Goal: Navigation & Orientation: Find specific page/section

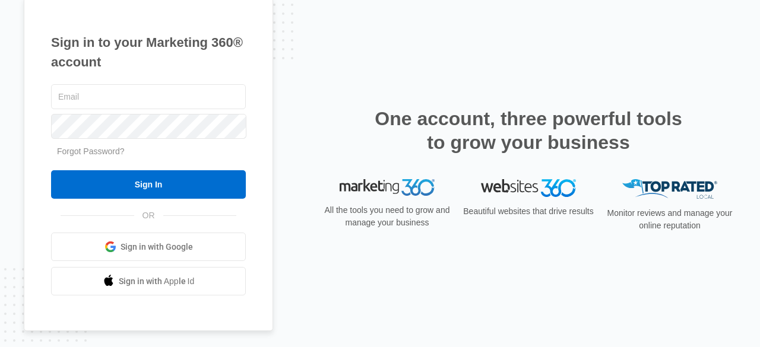
type input "[EMAIL_ADDRESS][DOMAIN_NAME]"
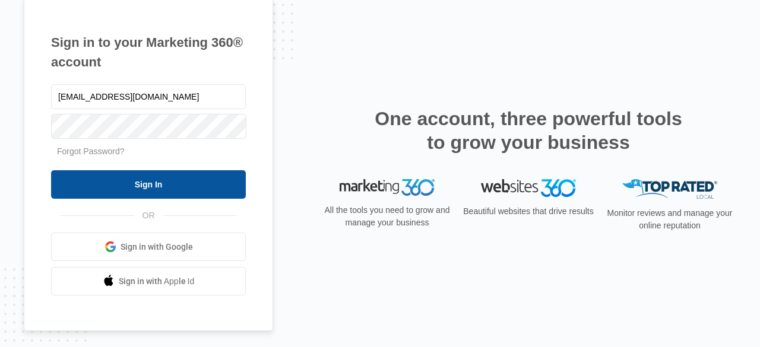
click at [182, 183] on input "Sign In" at bounding box center [148, 184] width 195 height 28
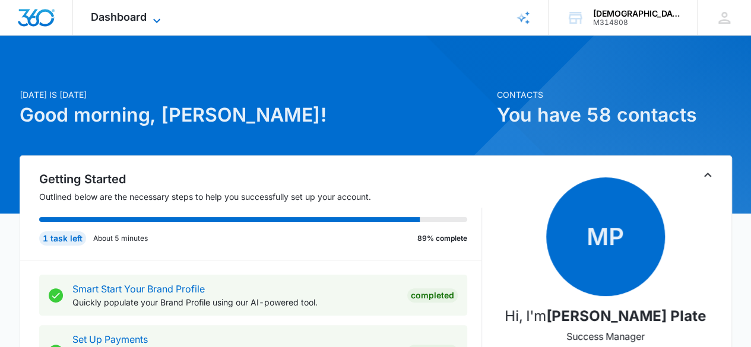
click at [144, 15] on span "Dashboard" at bounding box center [119, 17] width 56 height 12
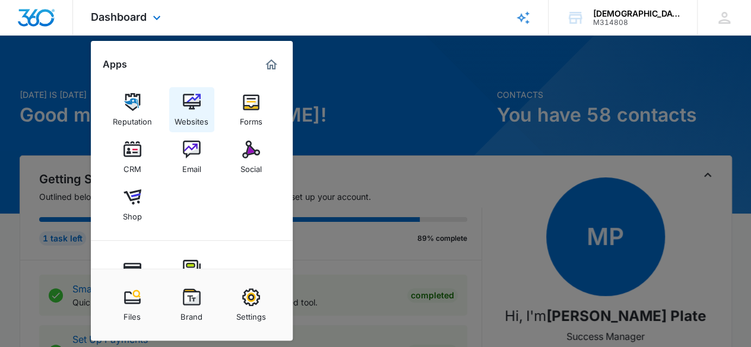
click at [192, 118] on div "Websites" at bounding box center [191, 118] width 34 height 15
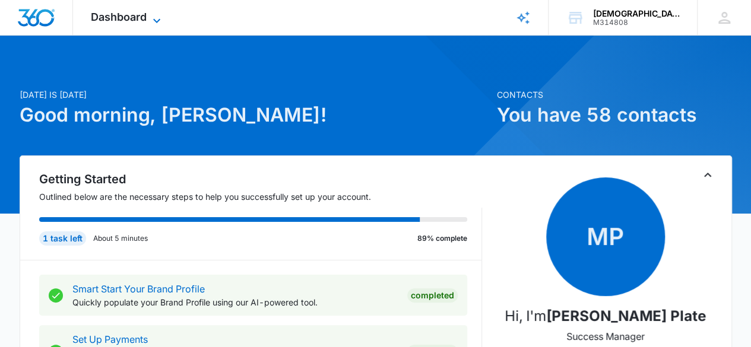
click at [155, 20] on icon at bounding box center [157, 21] width 14 height 14
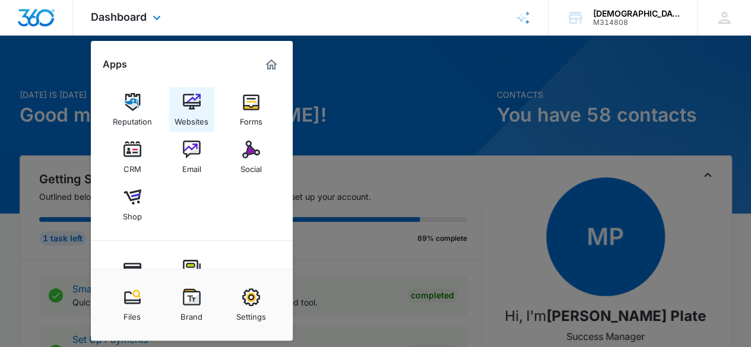
click at [198, 104] on img at bounding box center [192, 102] width 18 height 18
